Goal: Browse casually: Explore the website without a specific task or goal

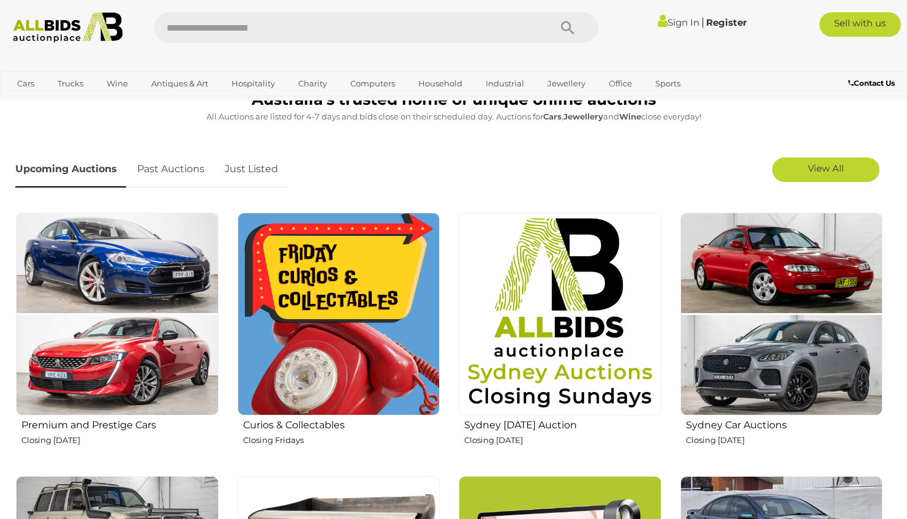
scroll to position [320, 0]
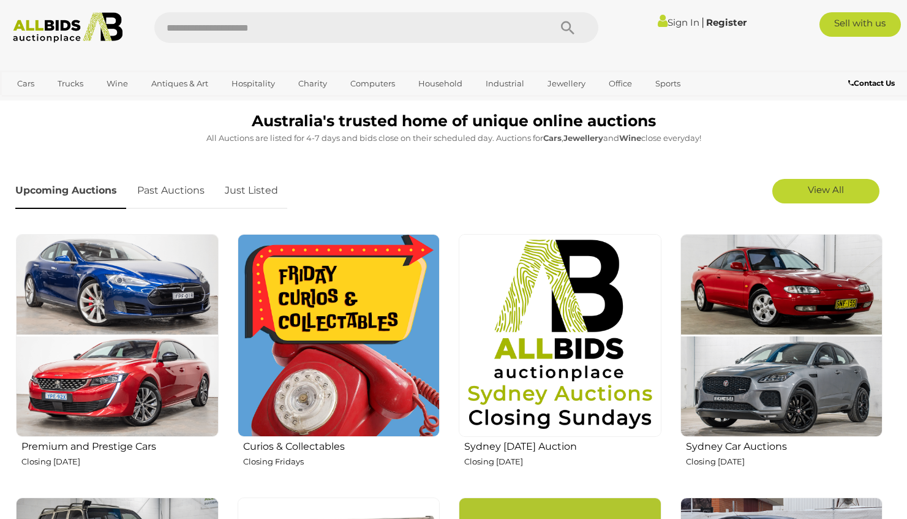
click at [323, 324] on img at bounding box center [339, 335] width 203 height 203
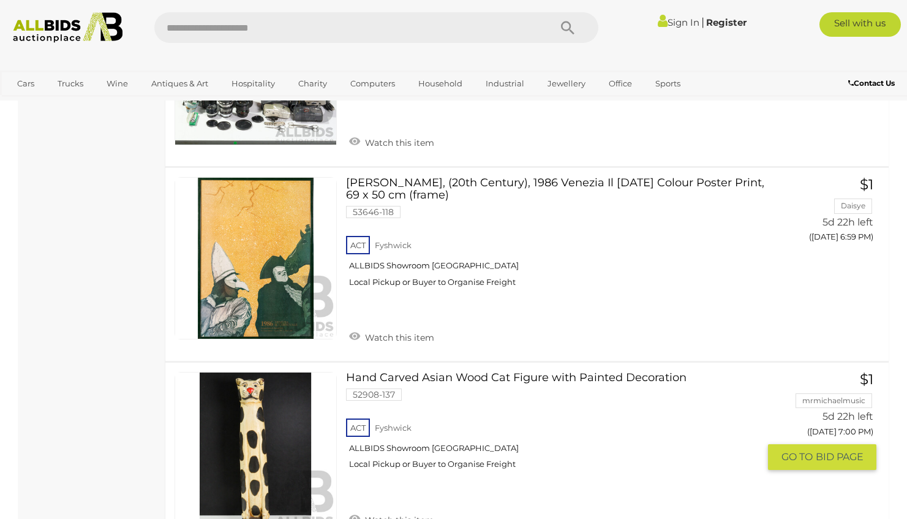
scroll to position [5506, 0]
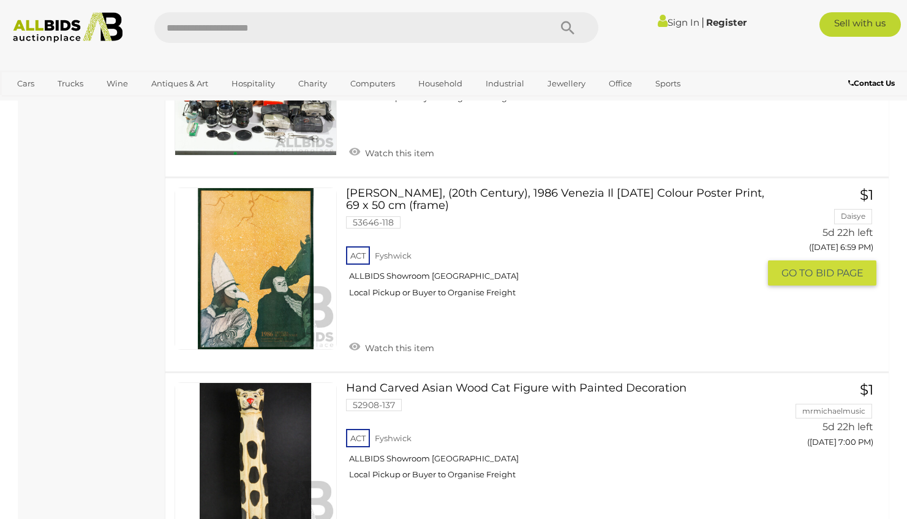
click at [258, 216] on link at bounding box center [256, 268] width 162 height 162
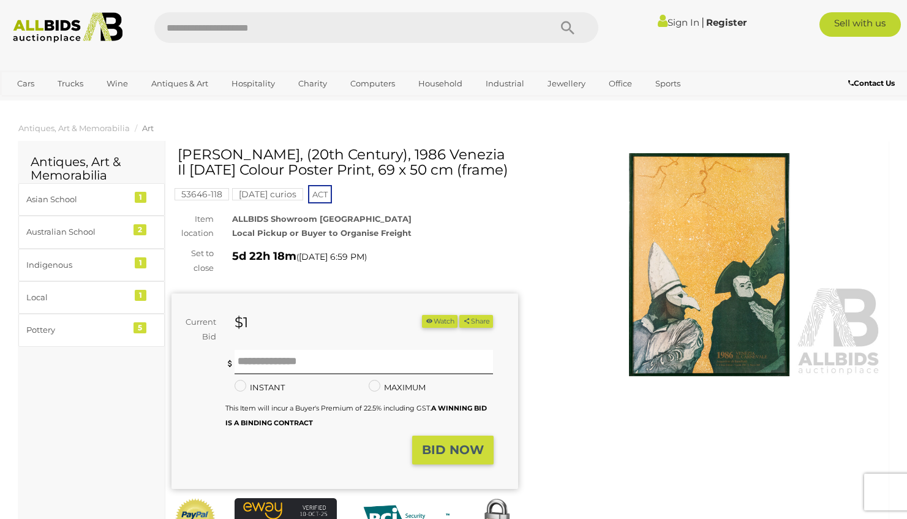
click at [742, 345] on img at bounding box center [709, 264] width 347 height 223
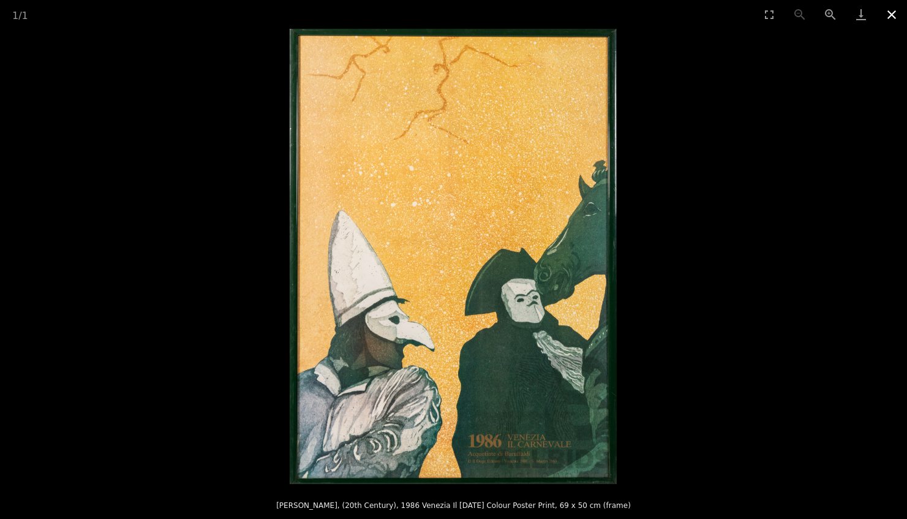
click at [892, 13] on button "Close gallery" at bounding box center [891, 14] width 31 height 29
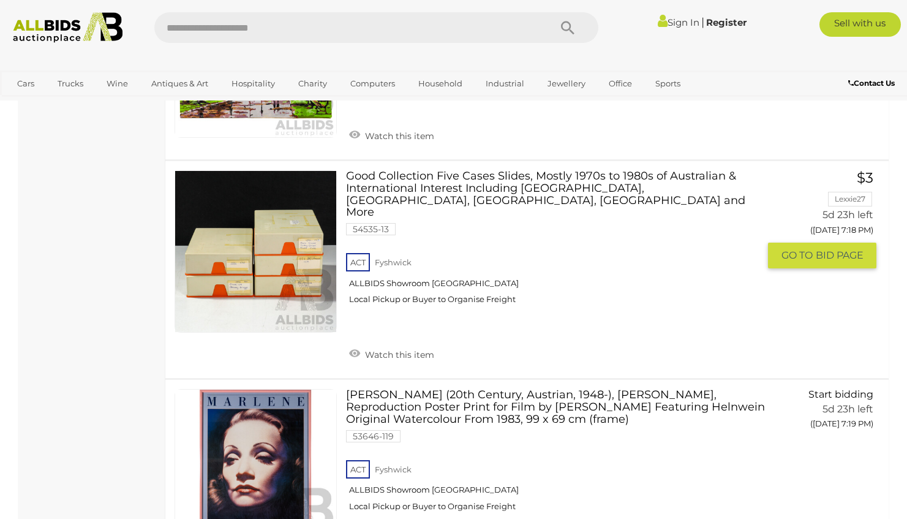
scroll to position [9164, 0]
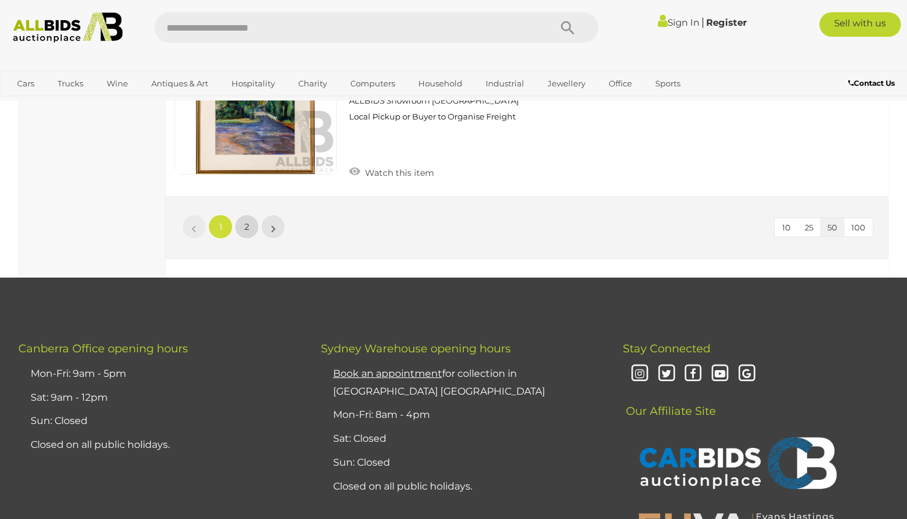
click at [247, 214] on link "2" at bounding box center [247, 226] width 24 height 24
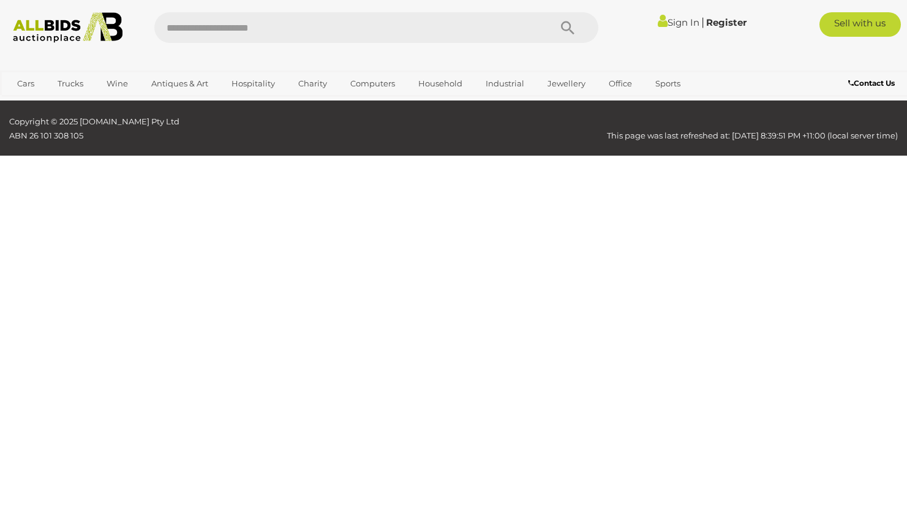
scroll to position [63, 0]
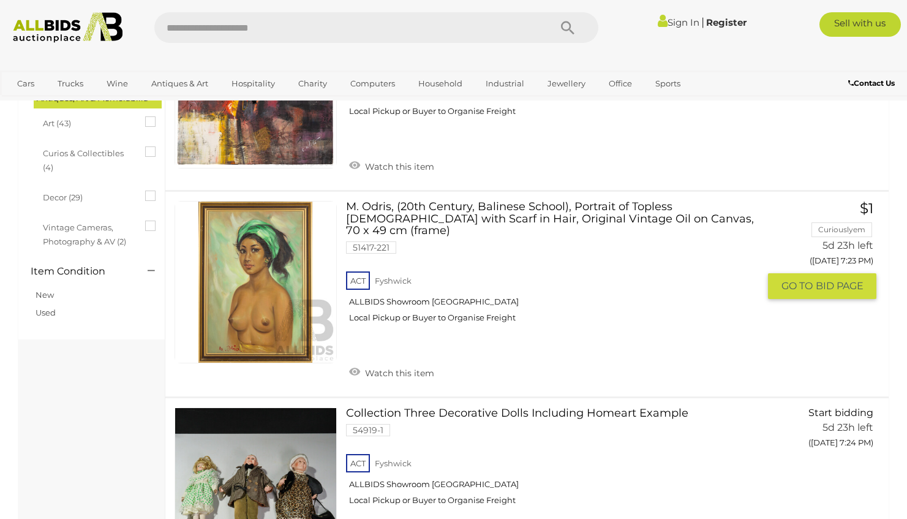
scroll to position [393, 0]
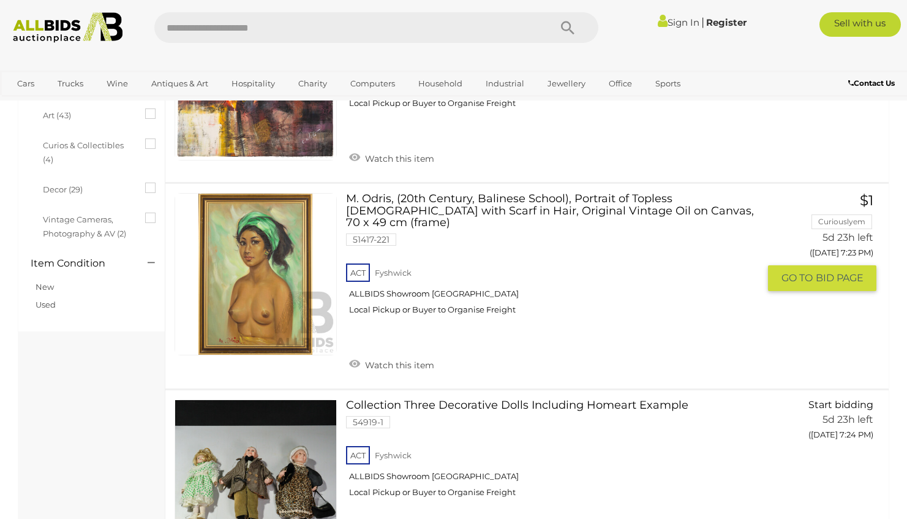
click at [249, 255] on link at bounding box center [256, 274] width 162 height 162
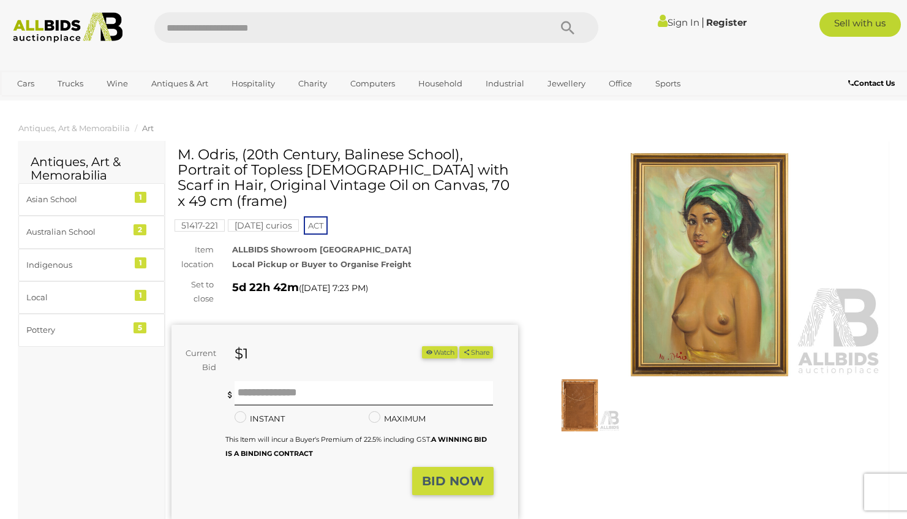
click at [699, 294] on img at bounding box center [709, 264] width 347 height 223
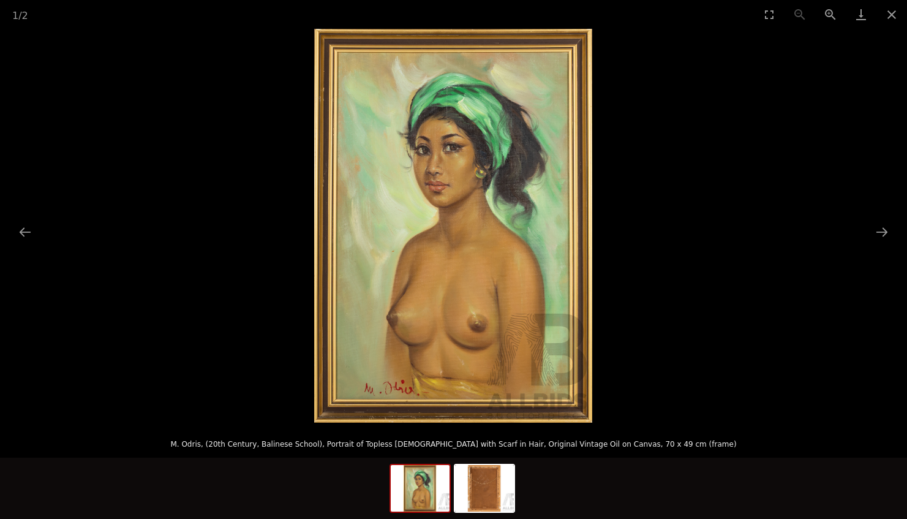
scroll to position [1, 0]
click at [491, 481] on img at bounding box center [484, 488] width 59 height 47
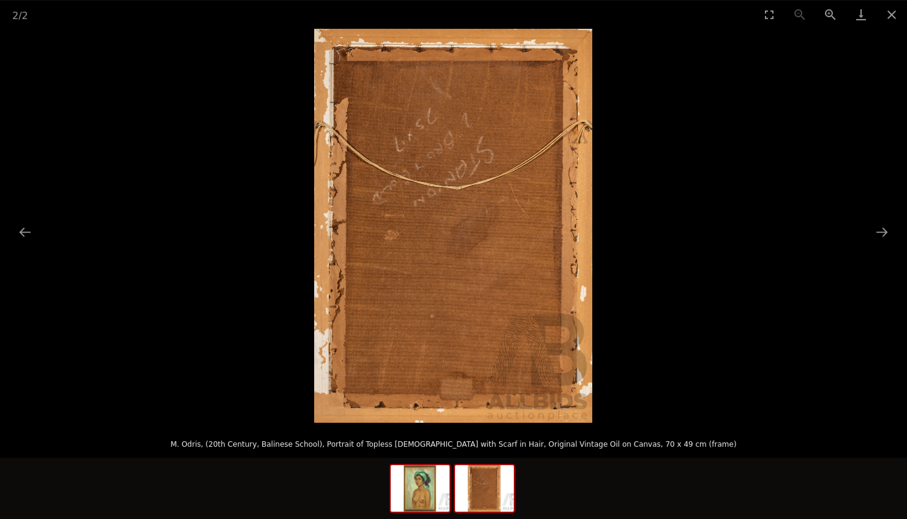
click at [418, 490] on img at bounding box center [420, 488] width 59 height 47
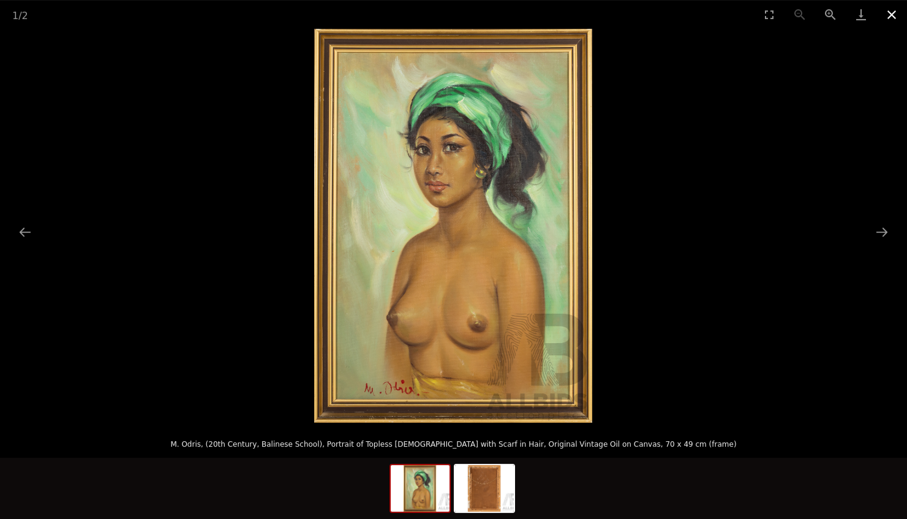
click at [892, 12] on button "Close gallery" at bounding box center [891, 14] width 31 height 29
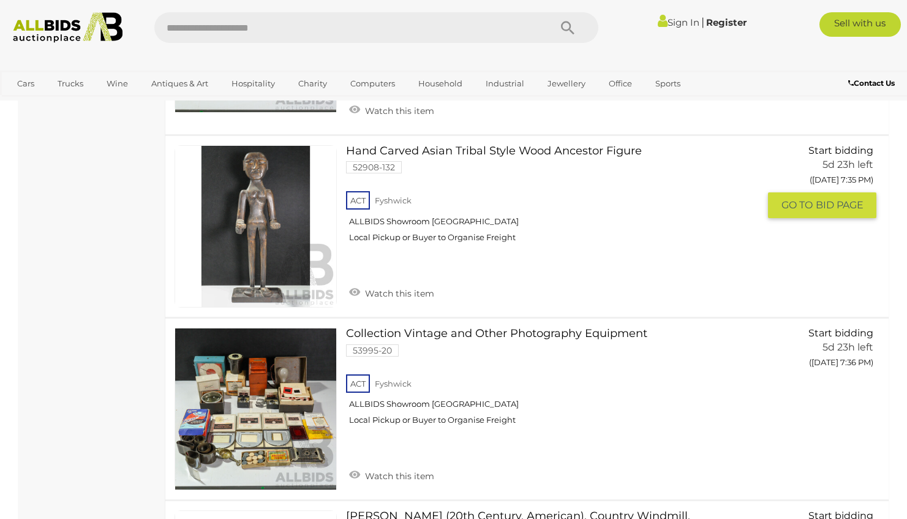
scroll to position [2794, 0]
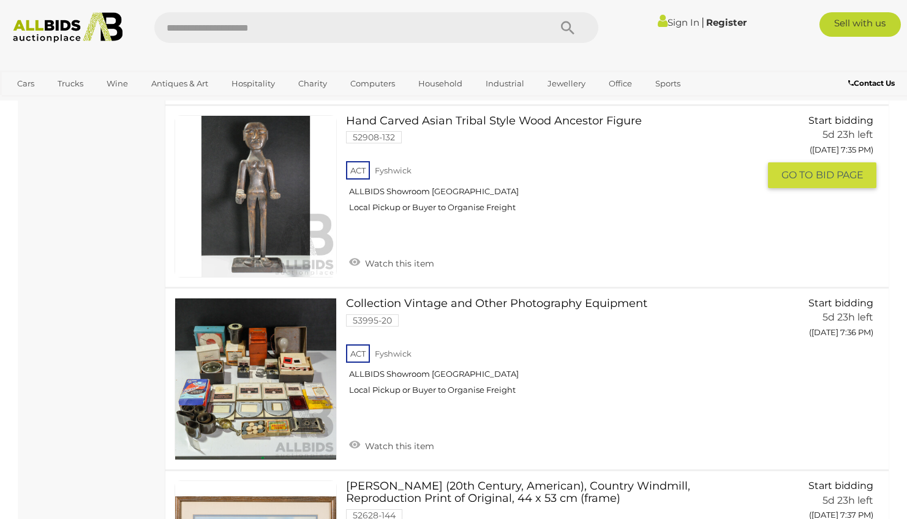
click at [267, 140] on link at bounding box center [256, 196] width 162 height 162
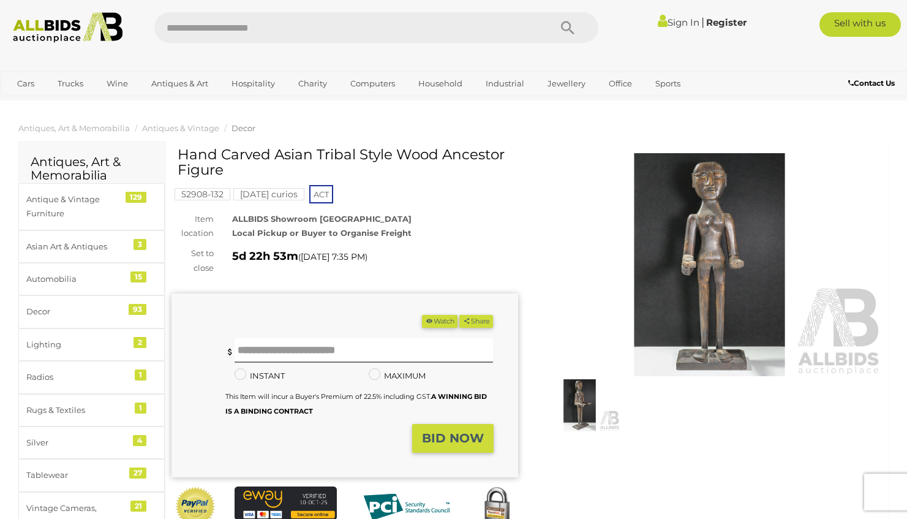
click at [712, 218] on img at bounding box center [709, 264] width 347 height 223
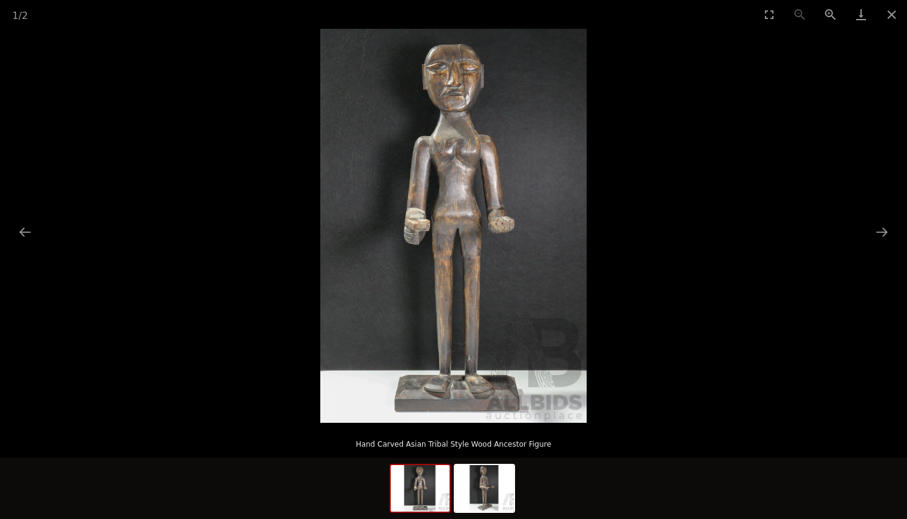
click at [453, 130] on img at bounding box center [453, 226] width 266 height 394
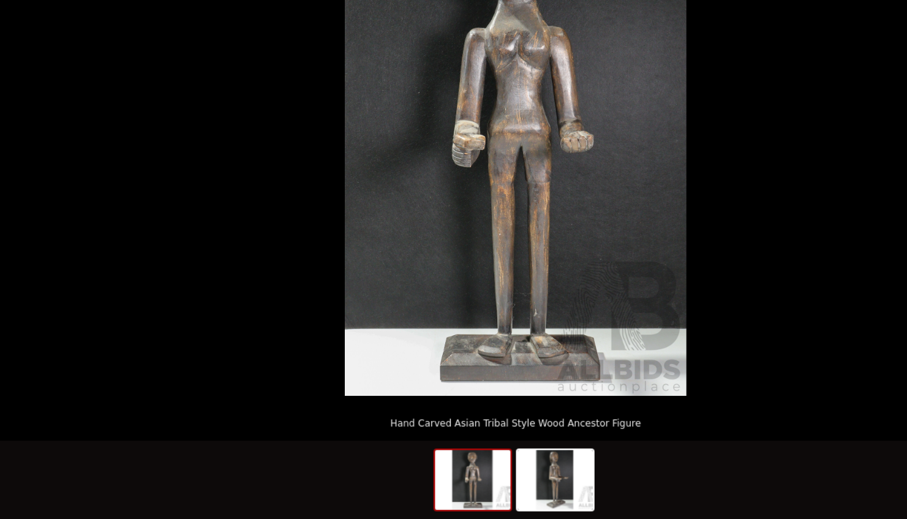
scroll to position [211, 0]
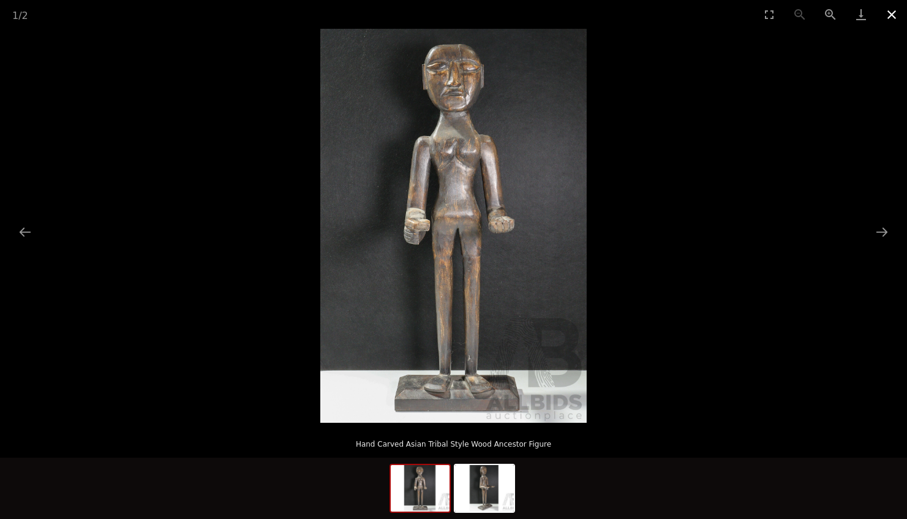
click at [891, 15] on button "Close gallery" at bounding box center [891, 14] width 31 height 29
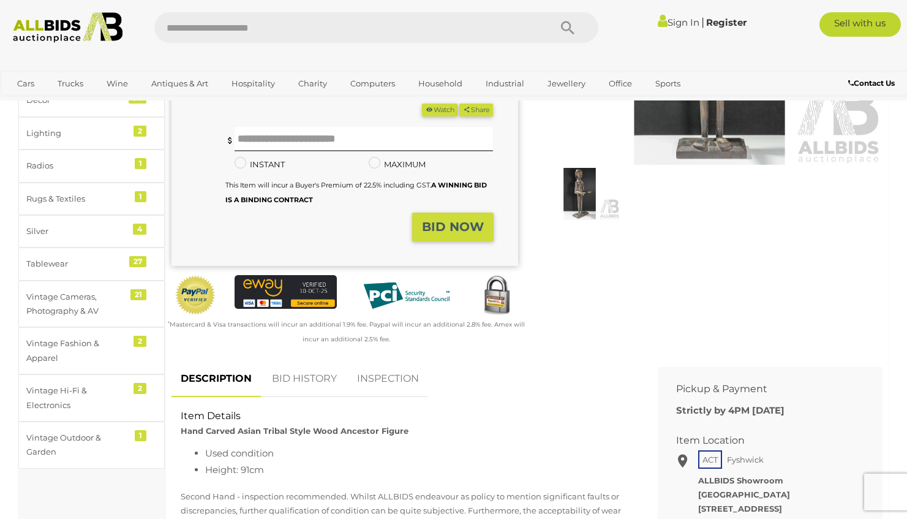
scroll to position [0, 0]
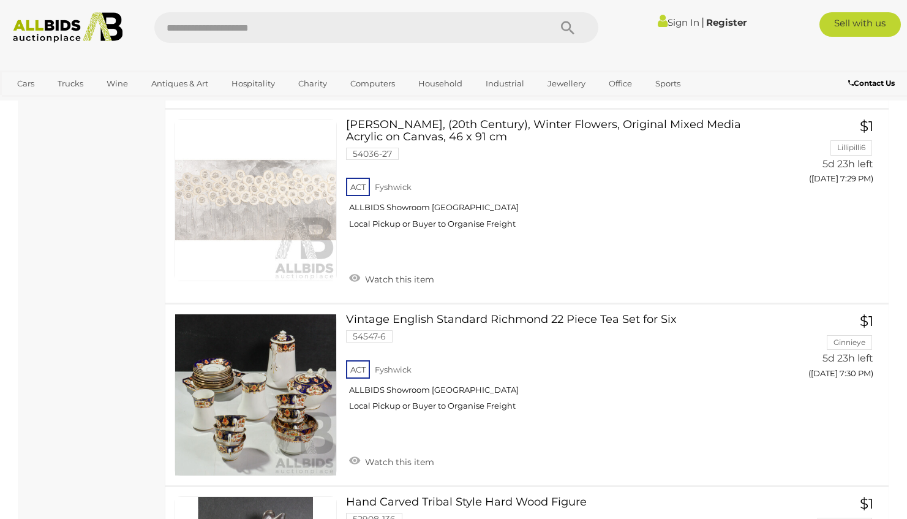
scroll to position [944, 0]
